Goal: Information Seeking & Learning: Learn about a topic

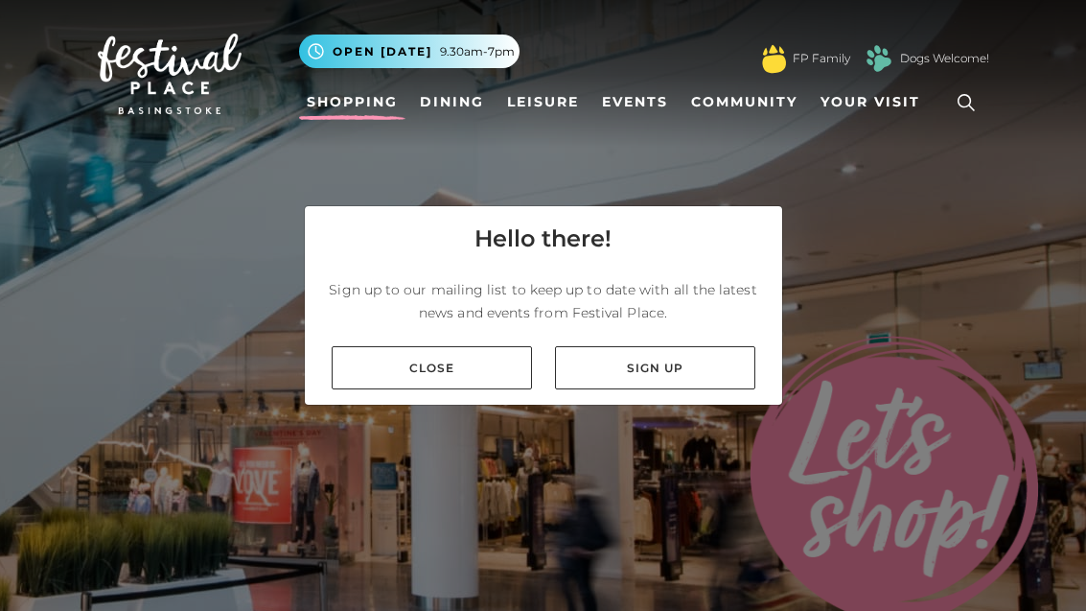
click at [471, 389] on link "Close" at bounding box center [432, 367] width 200 height 43
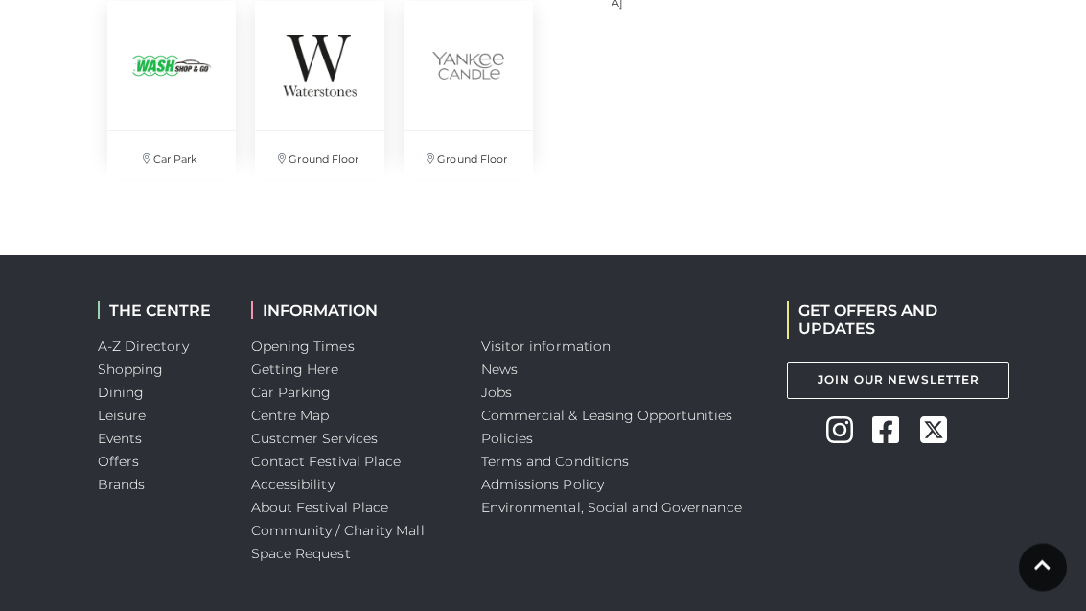
scroll to position [4681, 0]
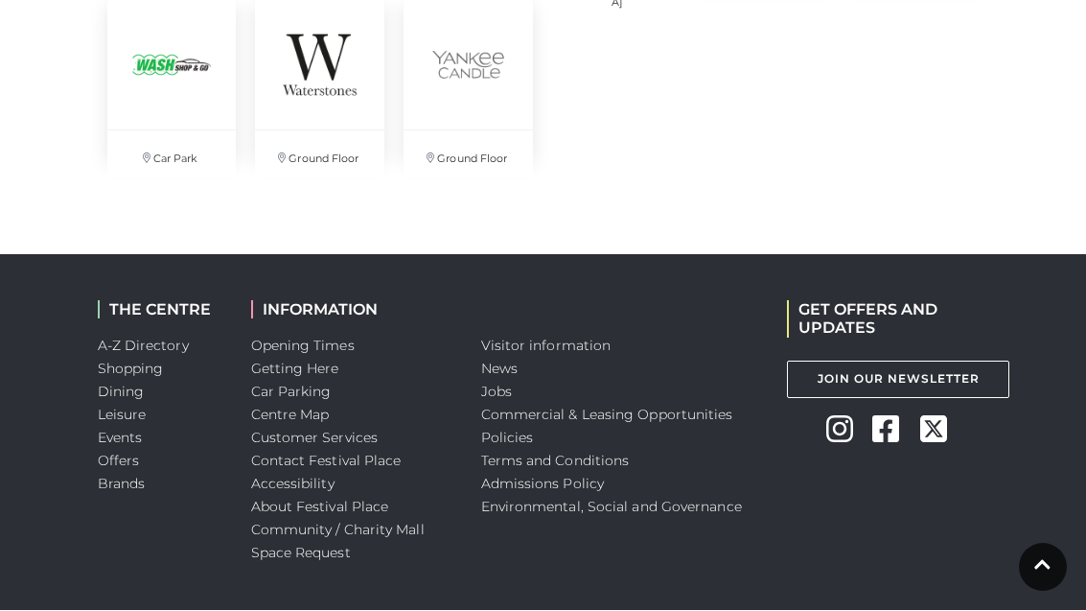
click at [302, 422] on link "Centre Map" at bounding box center [290, 414] width 79 height 17
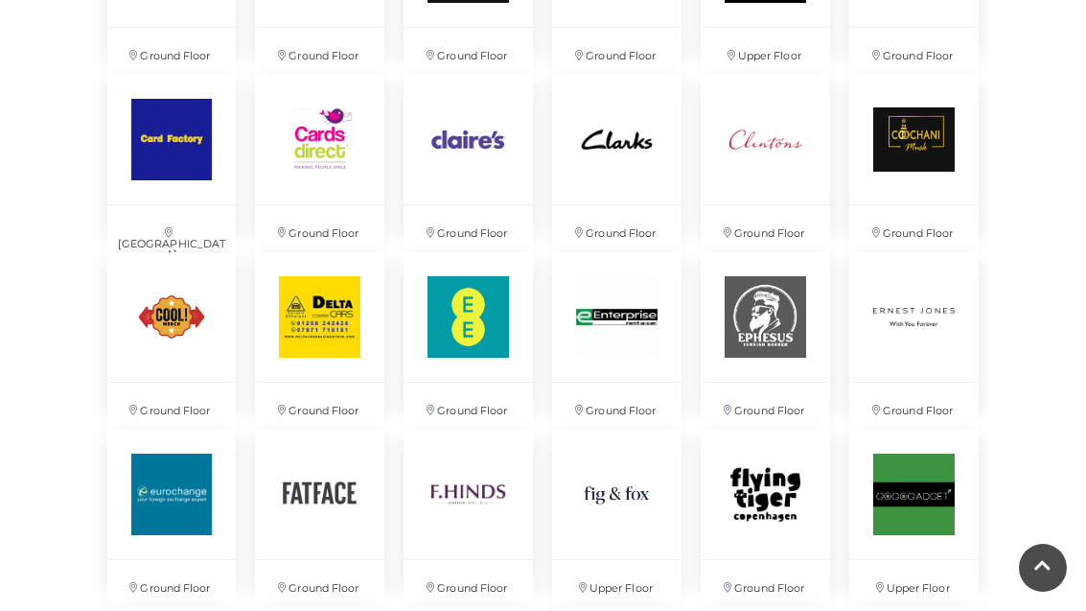
scroll to position [1765, 0]
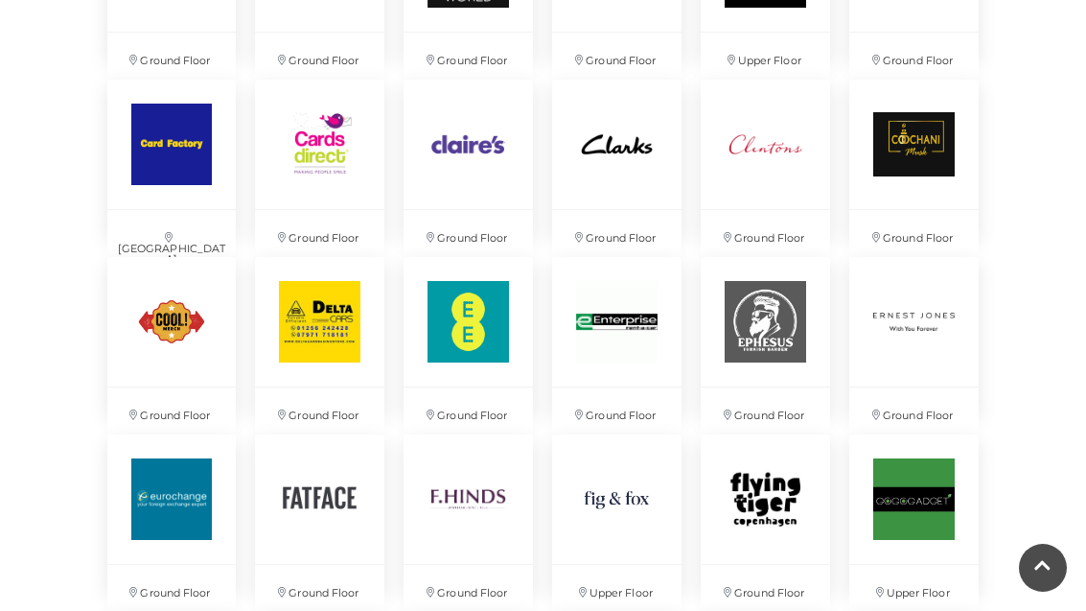
click at [789, 153] on img at bounding box center [765, 144] width 129 height 129
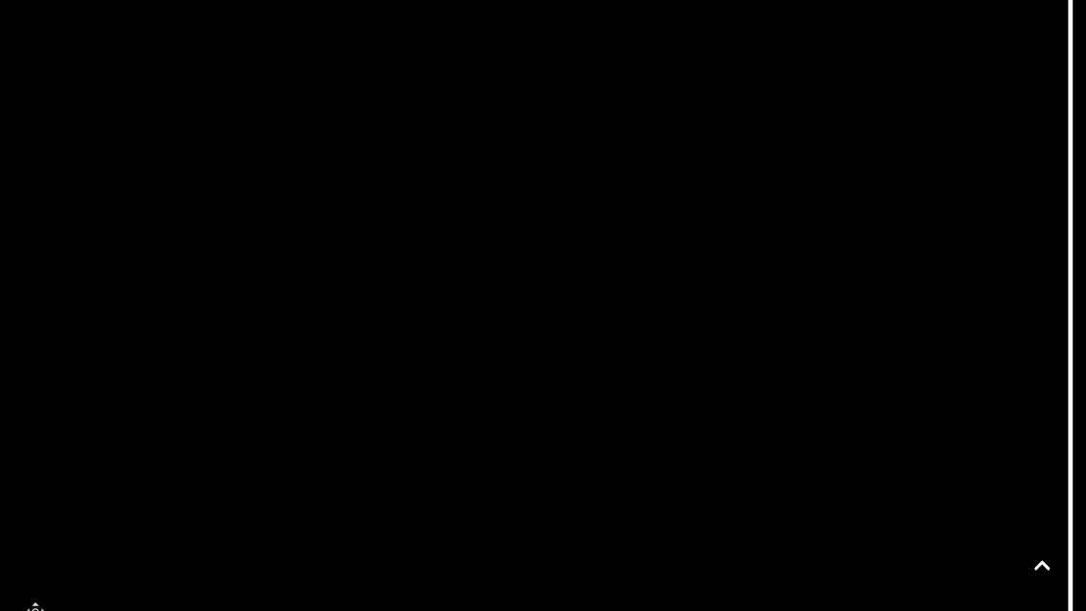
scroll to position [643, 0]
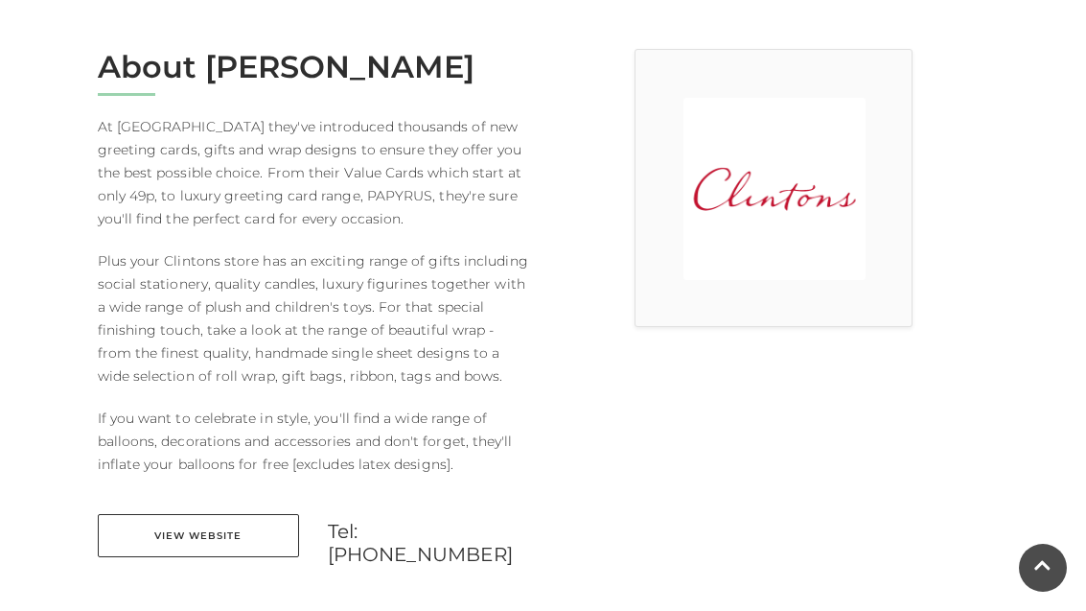
scroll to position [506, 0]
click at [251, 531] on link "View Website" at bounding box center [198, 536] width 201 height 43
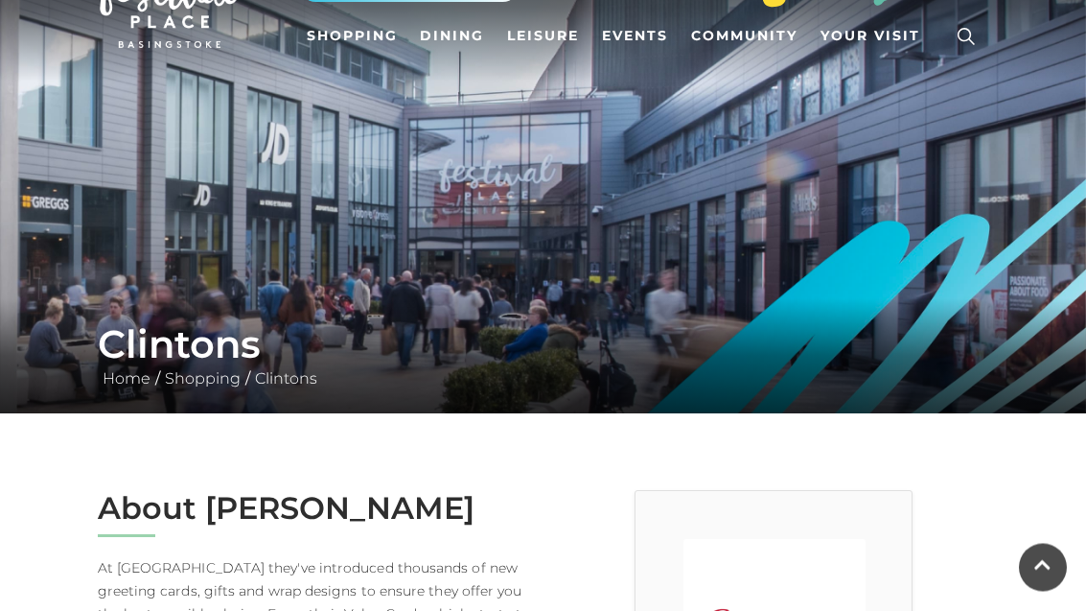
scroll to position [0, 0]
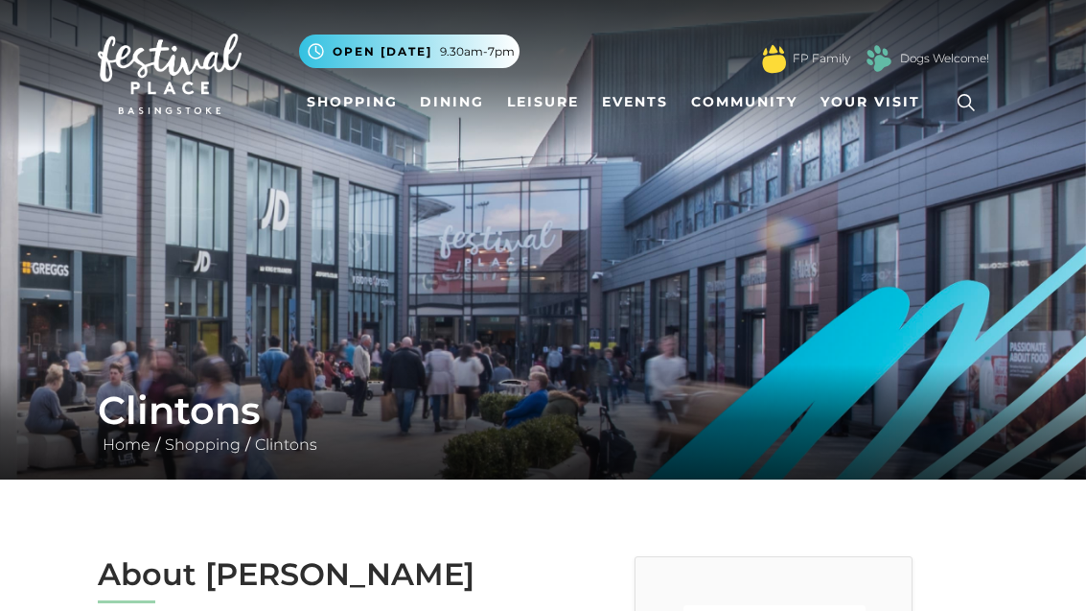
click at [898, 87] on link "Your Visit" at bounding box center [875, 101] width 125 height 35
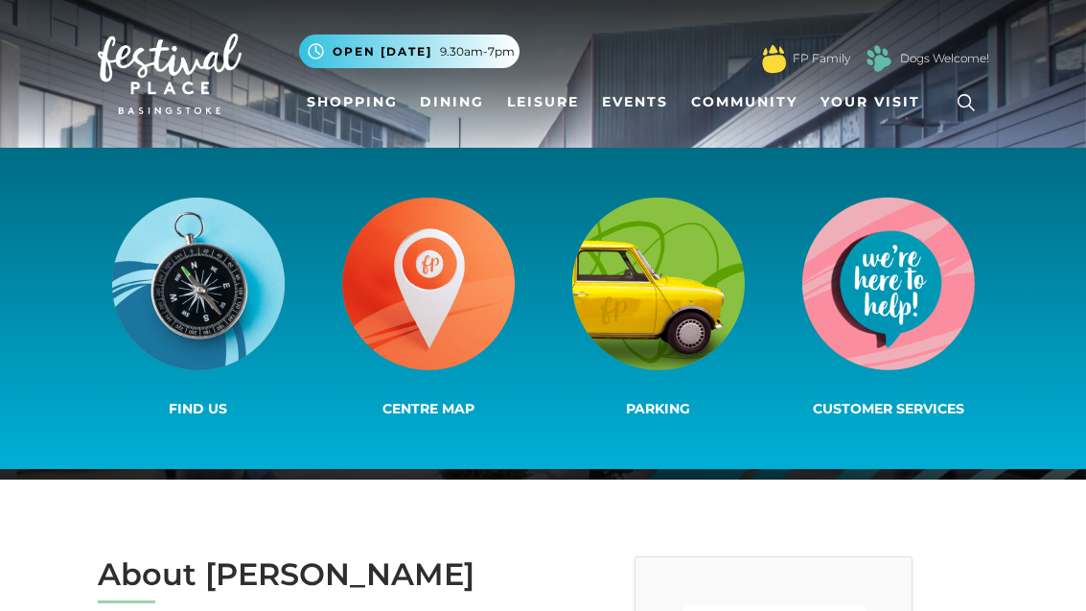
click at [684, 292] on img at bounding box center [658, 283] width 173 height 173
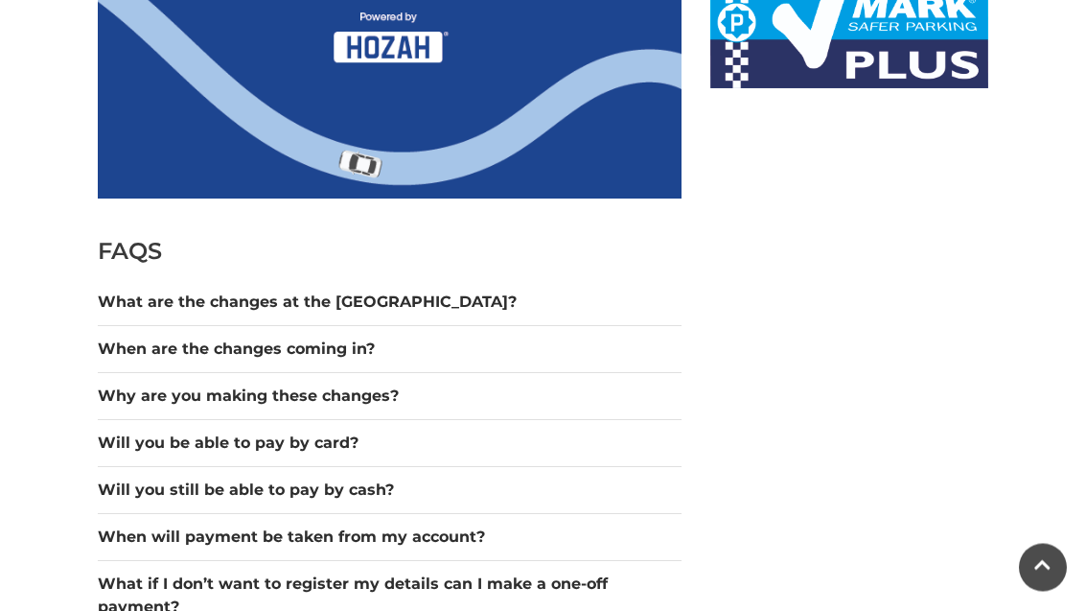
scroll to position [1312, 0]
click at [432, 358] on button "When are the changes coming in?" at bounding box center [390, 348] width 585 height 23
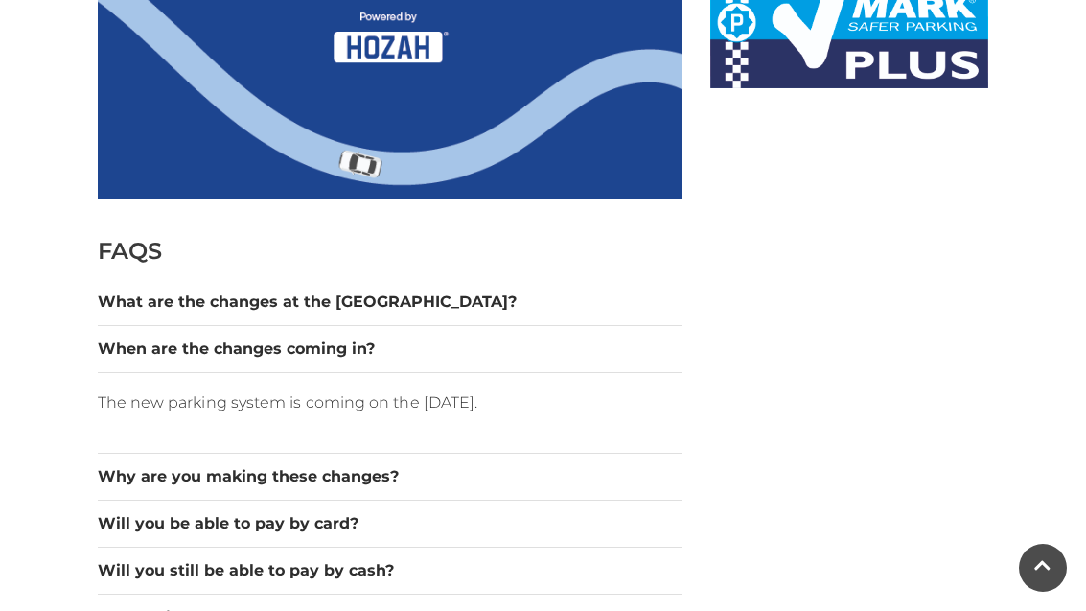
click at [373, 528] on button "Will you be able to pay by card?" at bounding box center [390, 523] width 585 height 23
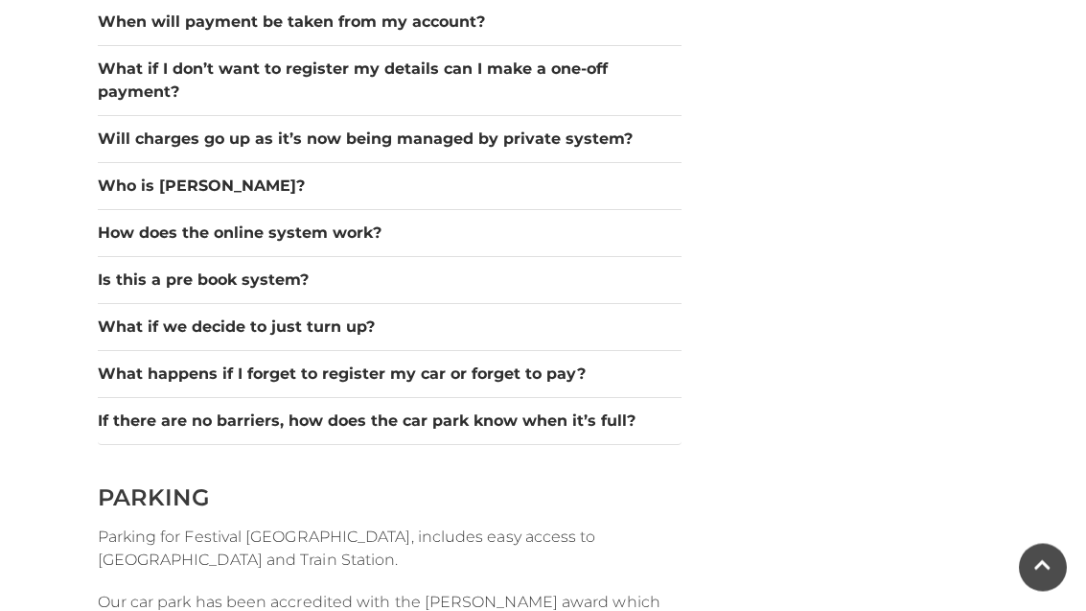
scroll to position [2000, 0]
click at [326, 279] on button "Is this a pre book system?" at bounding box center [390, 279] width 585 height 23
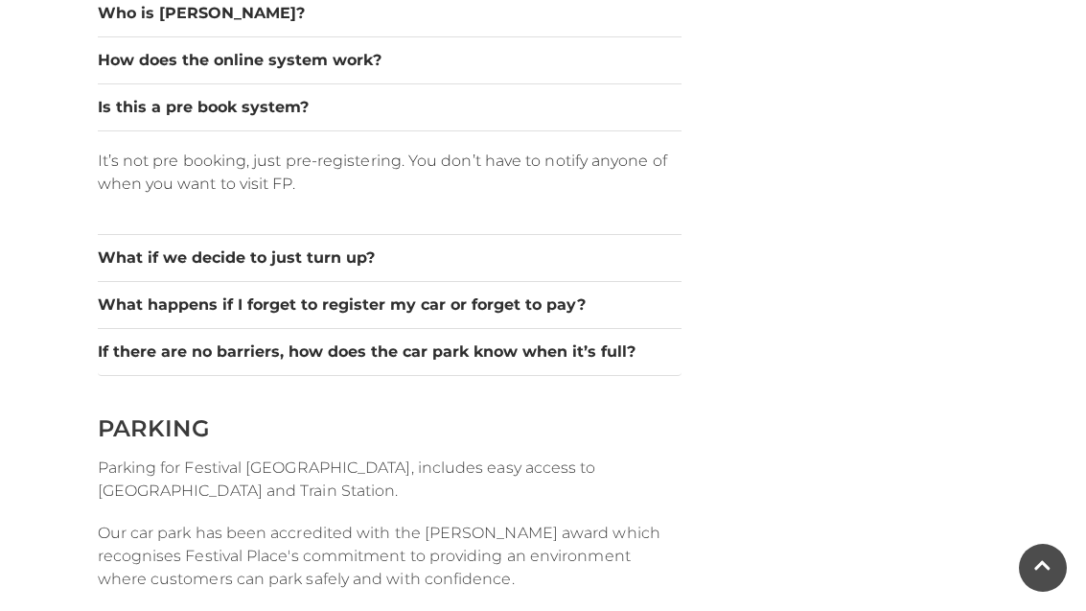
click at [382, 266] on button "What if we decide to just turn up?" at bounding box center [390, 257] width 585 height 23
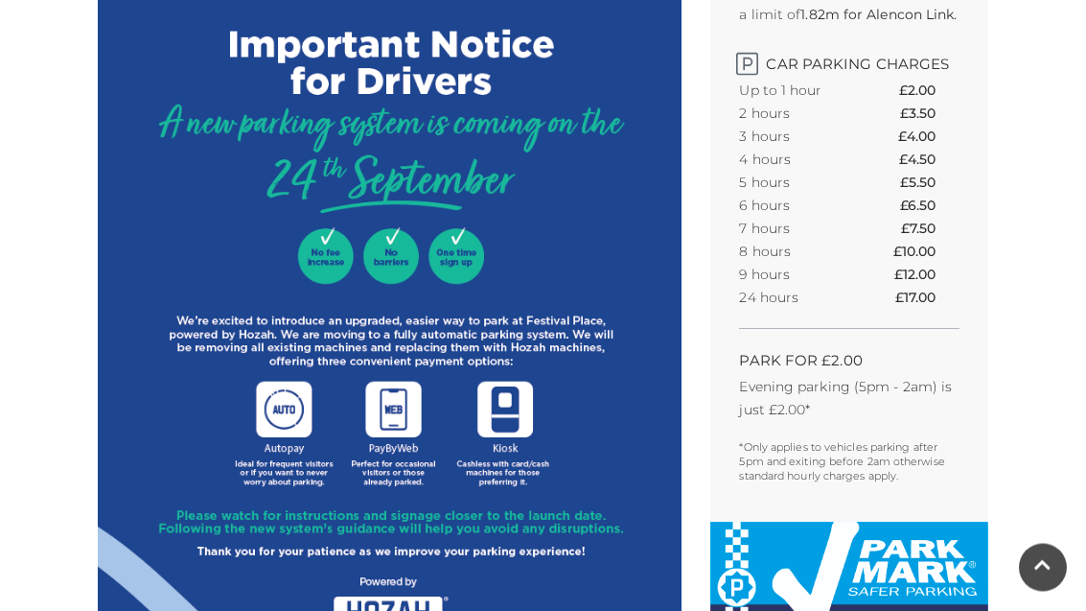
scroll to position [749, 0]
